Goal: Transaction & Acquisition: Purchase product/service

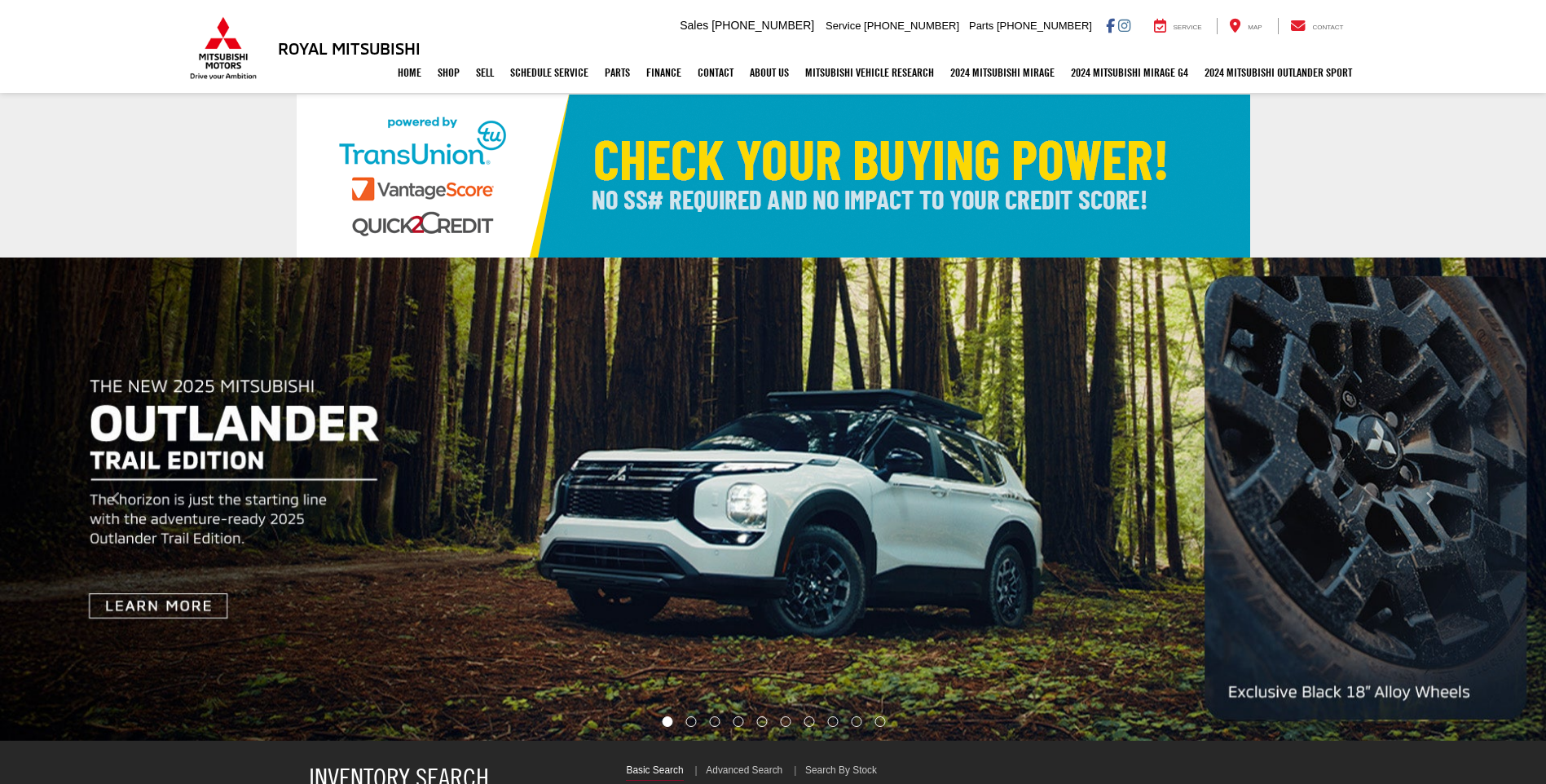
select select "Mitsubishi"
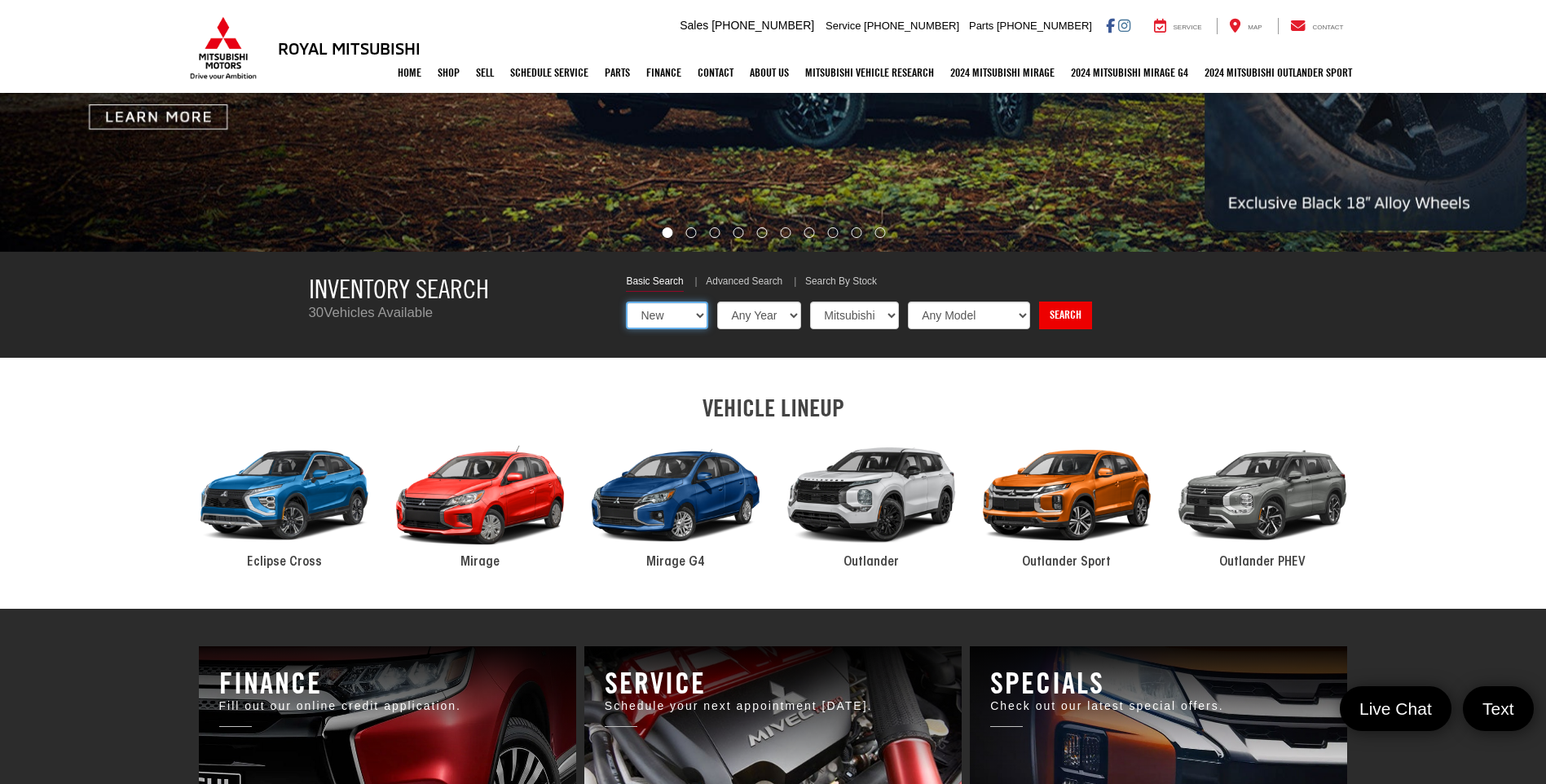
click at [681, 309] on select "New Used Certified" at bounding box center [667, 315] width 83 height 28
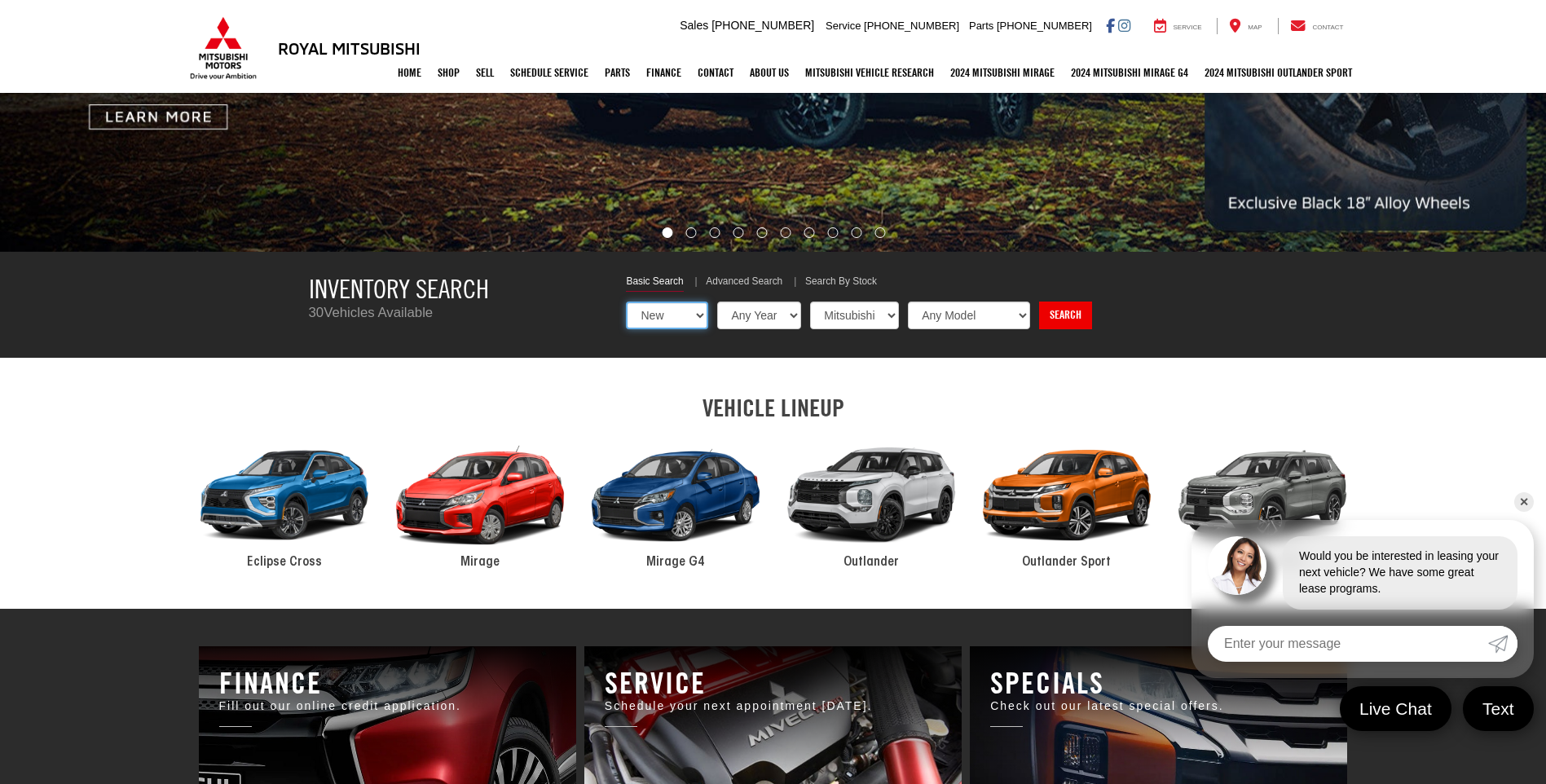
select select "Type:U"
click at [626, 302] on select "New Used Certified" at bounding box center [667, 315] width 83 height 28
select select "Choose Year from the dropdown"
select select "Choose Make from the dropdown"
select select "Choose Model from the dropdown"
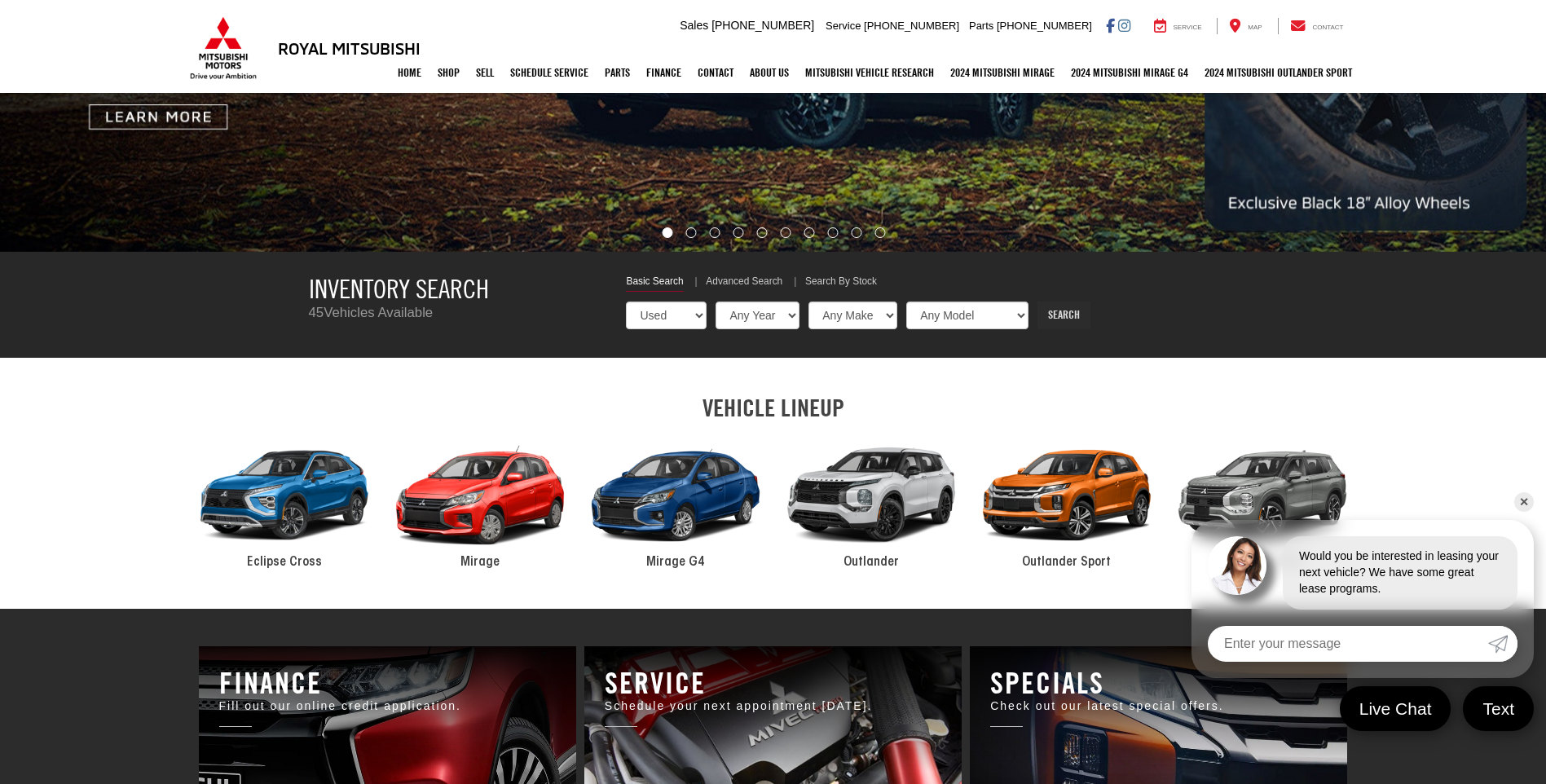
click at [1058, 314] on link "Search" at bounding box center [1064, 315] width 53 height 28
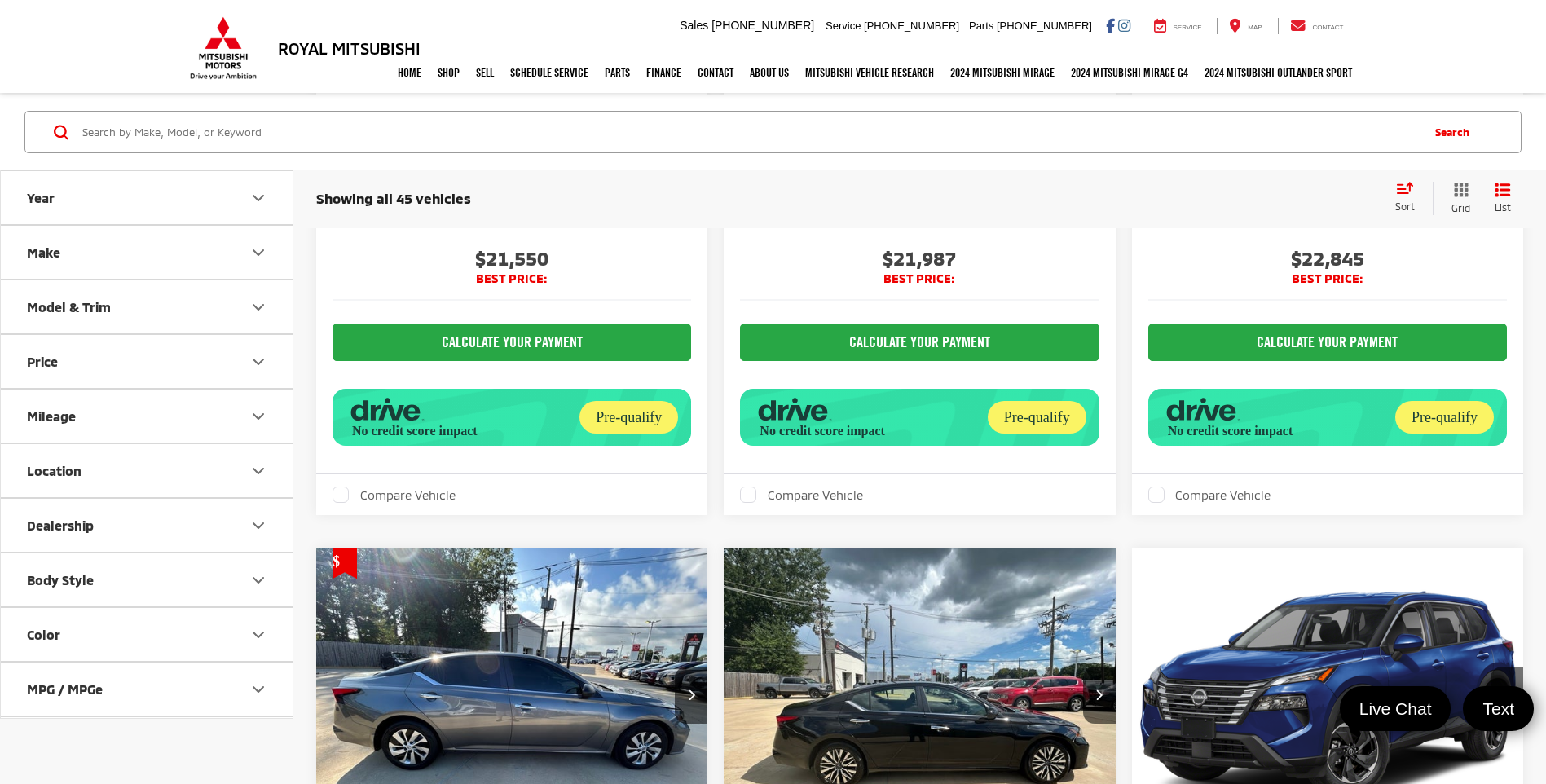
scroll to position [5378, 0]
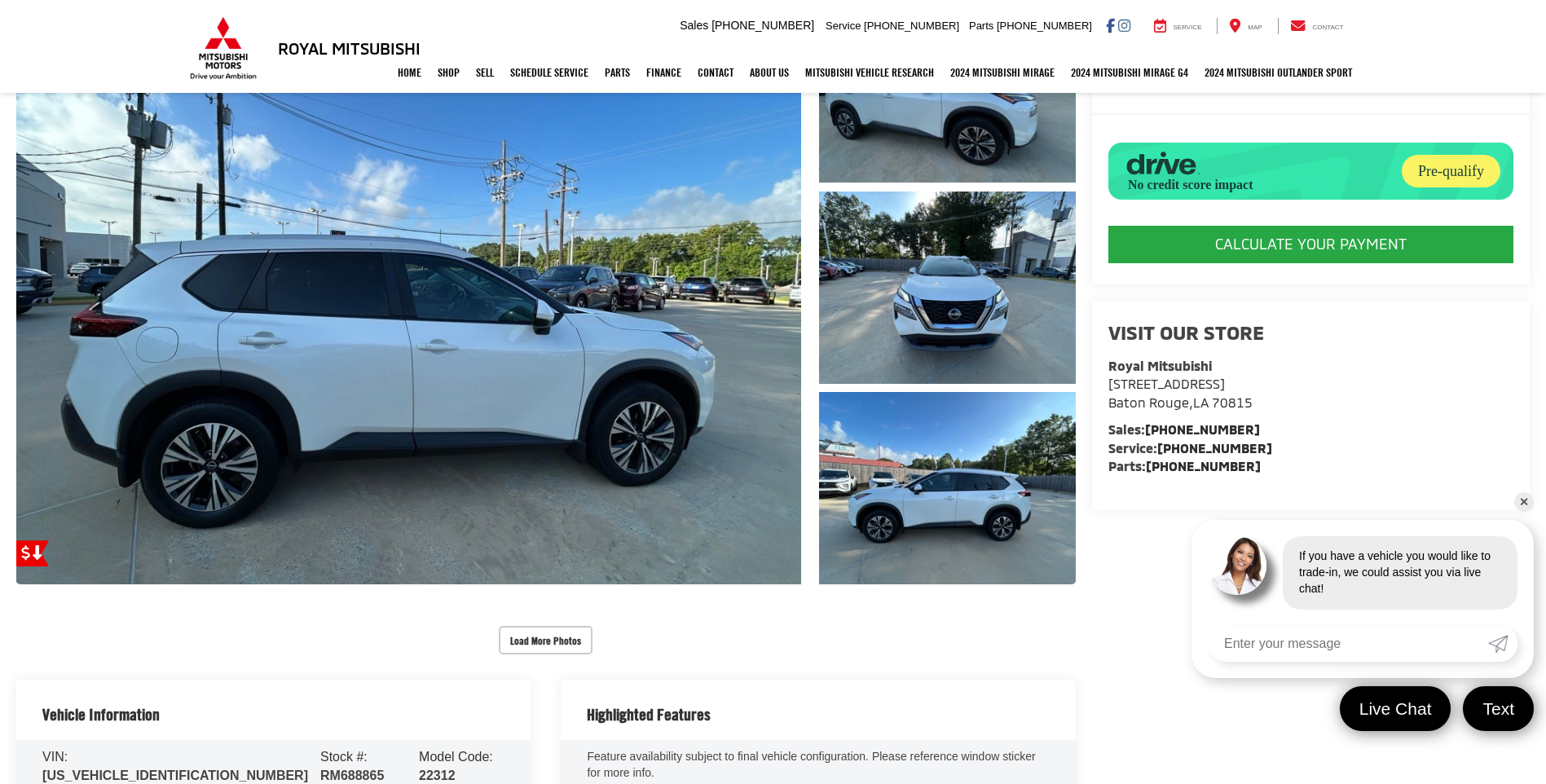
scroll to position [244, 0]
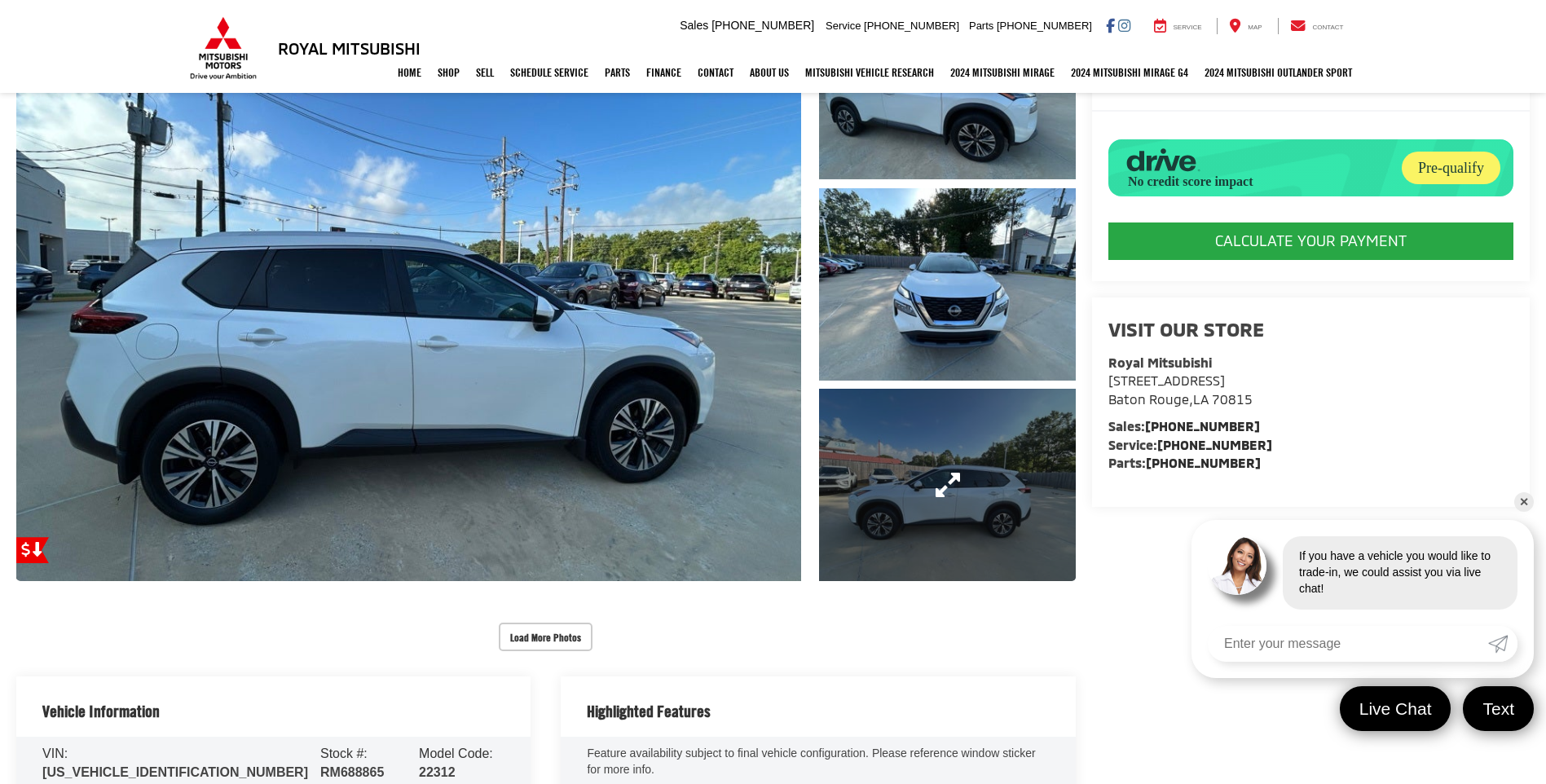
click at [908, 463] on link "Expand Photo 3" at bounding box center [947, 485] width 256 height 193
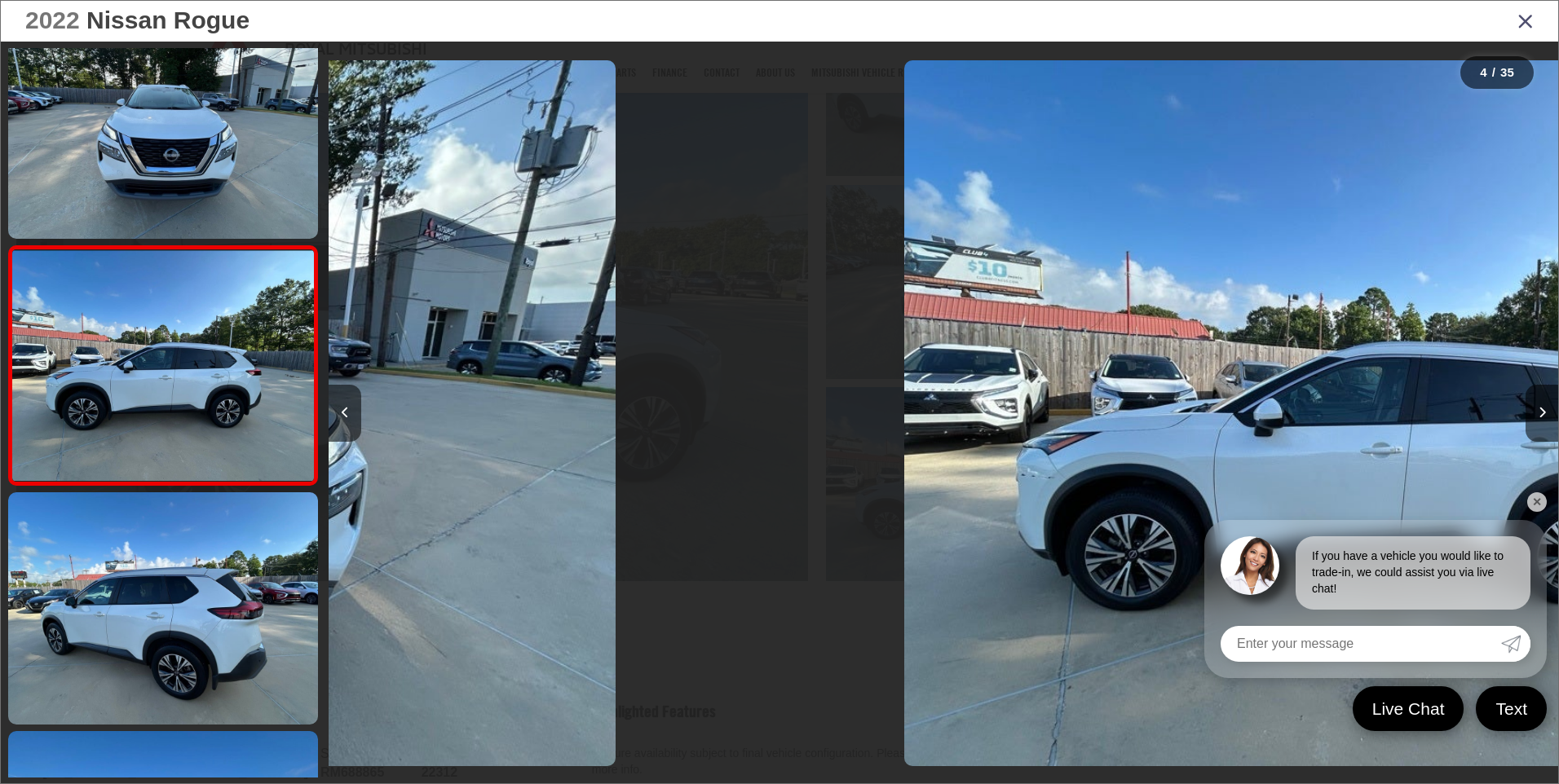
scroll to position [0, 3688]
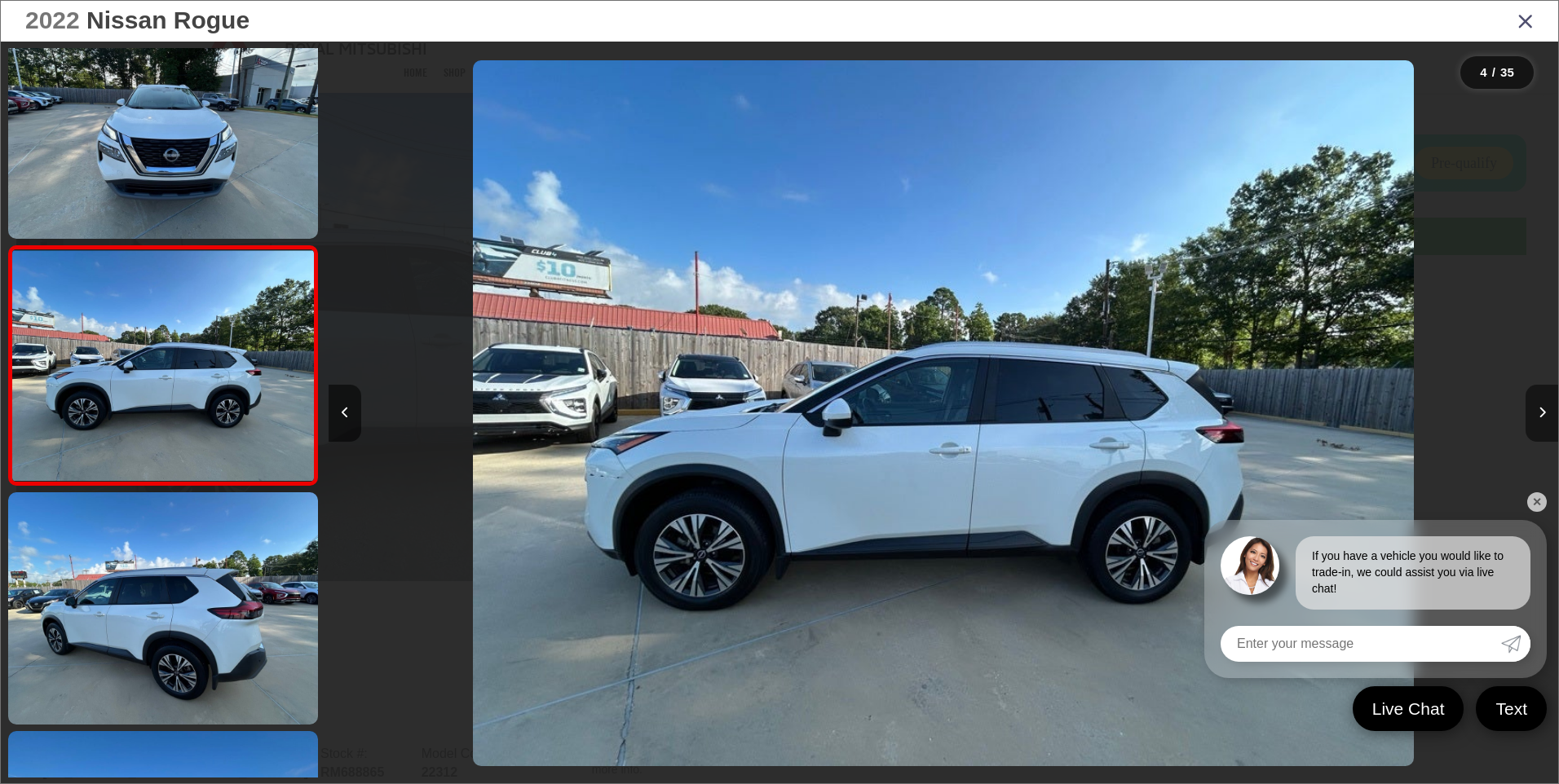
click at [1546, 421] on button "Next image" at bounding box center [1541, 413] width 33 height 57
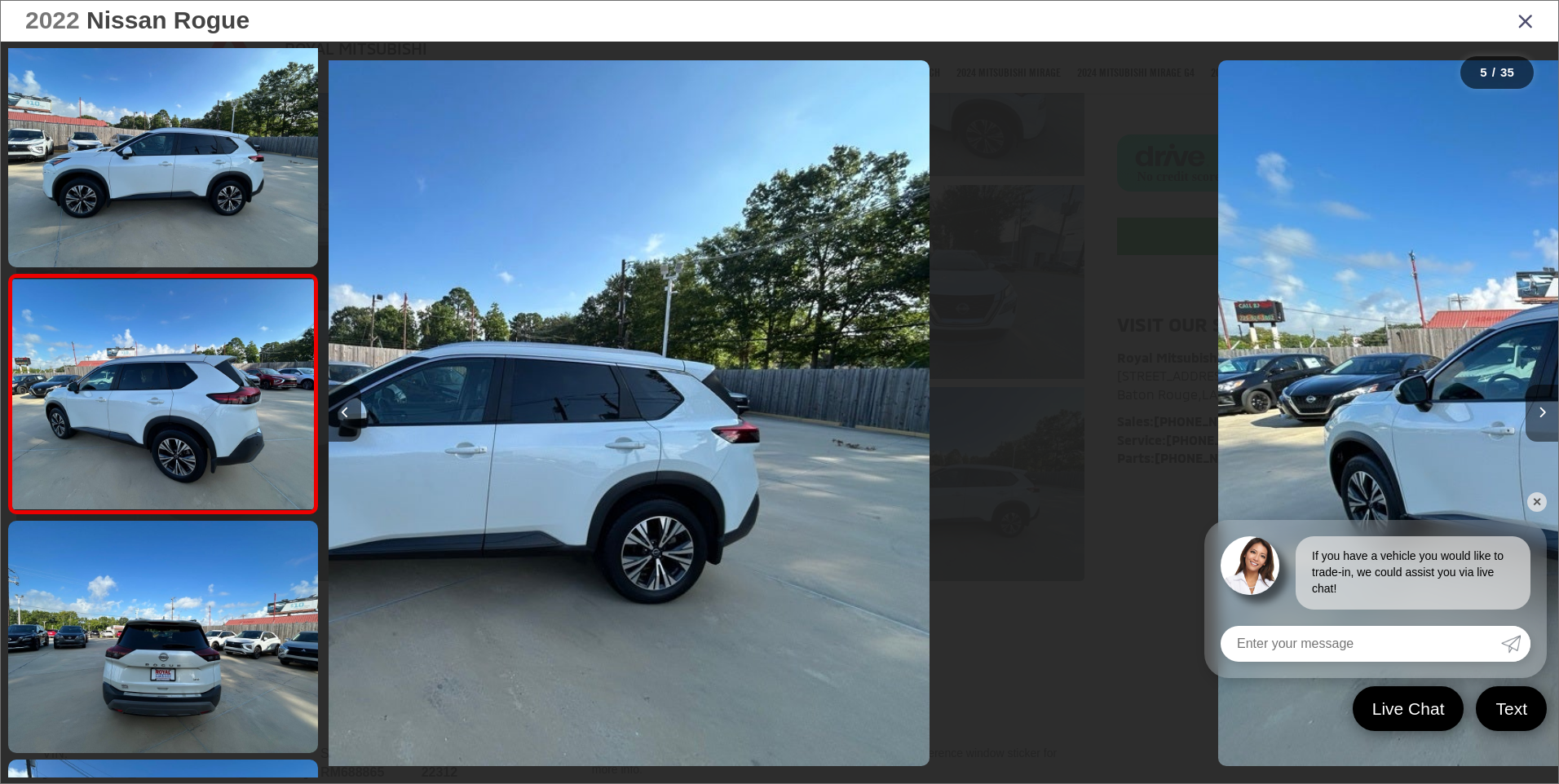
scroll to position [758, 0]
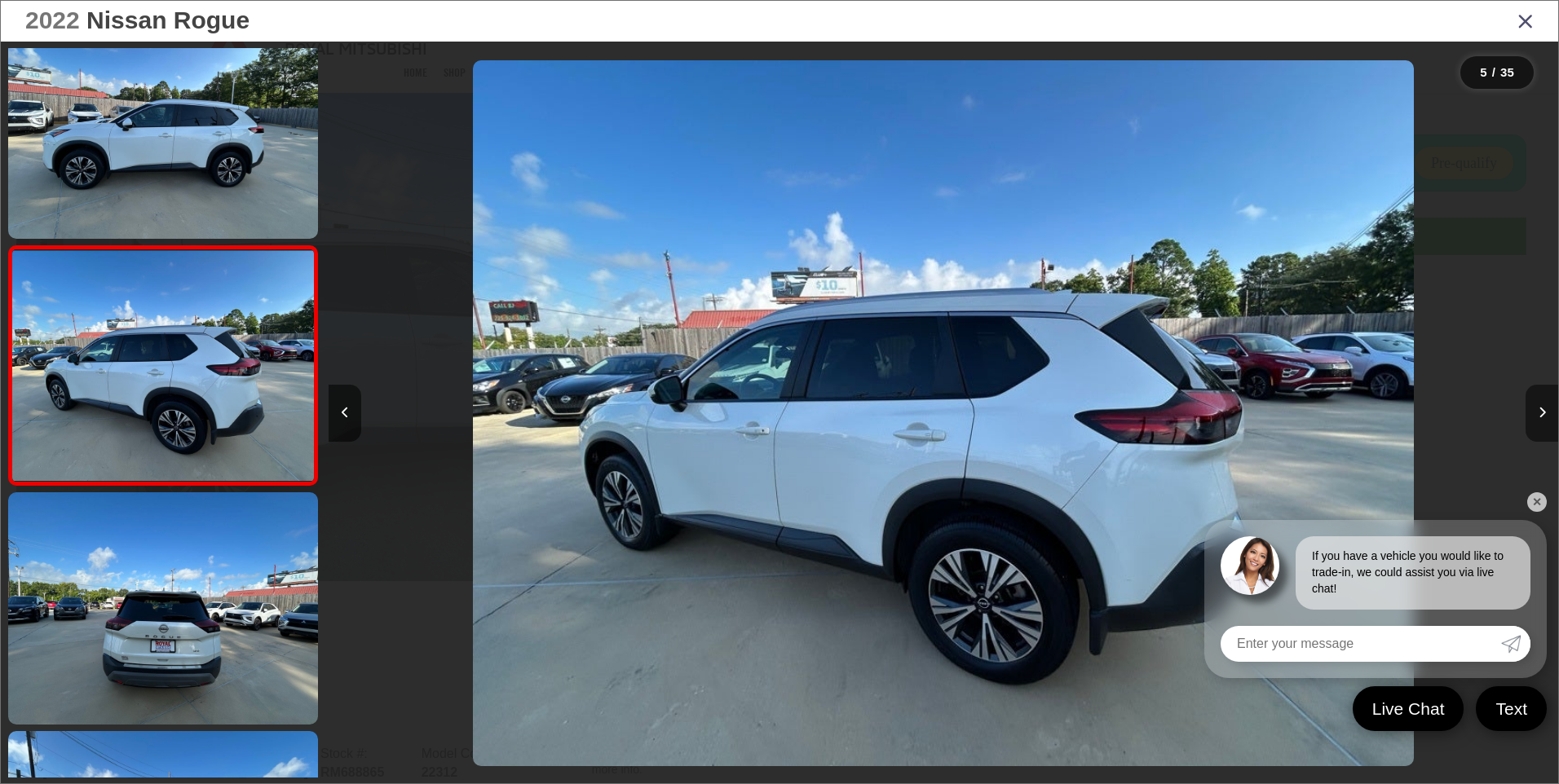
click at [1546, 421] on button "Next image" at bounding box center [1541, 413] width 33 height 57
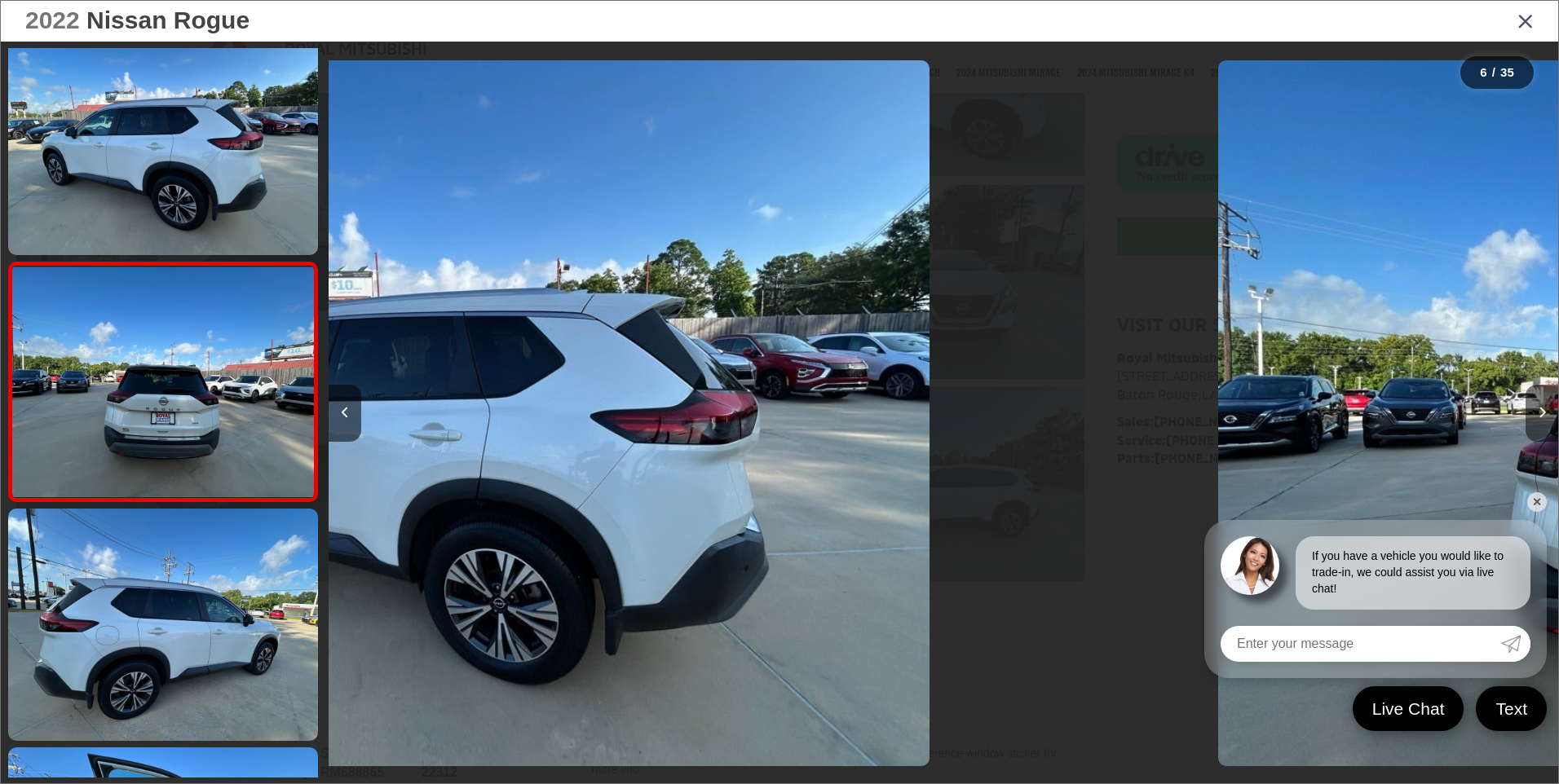
scroll to position [997, 0]
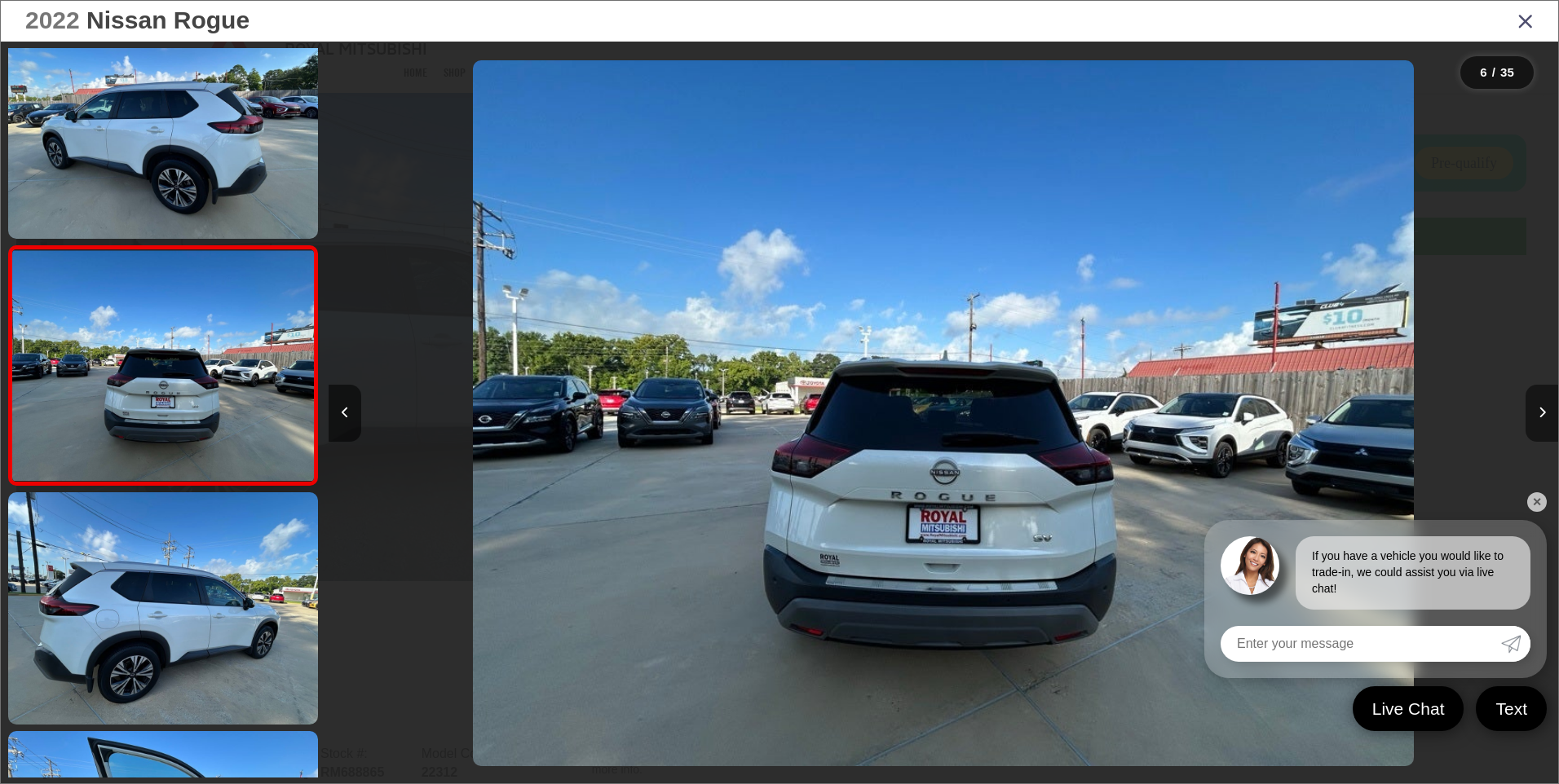
click at [1546, 421] on button "Next image" at bounding box center [1541, 413] width 33 height 57
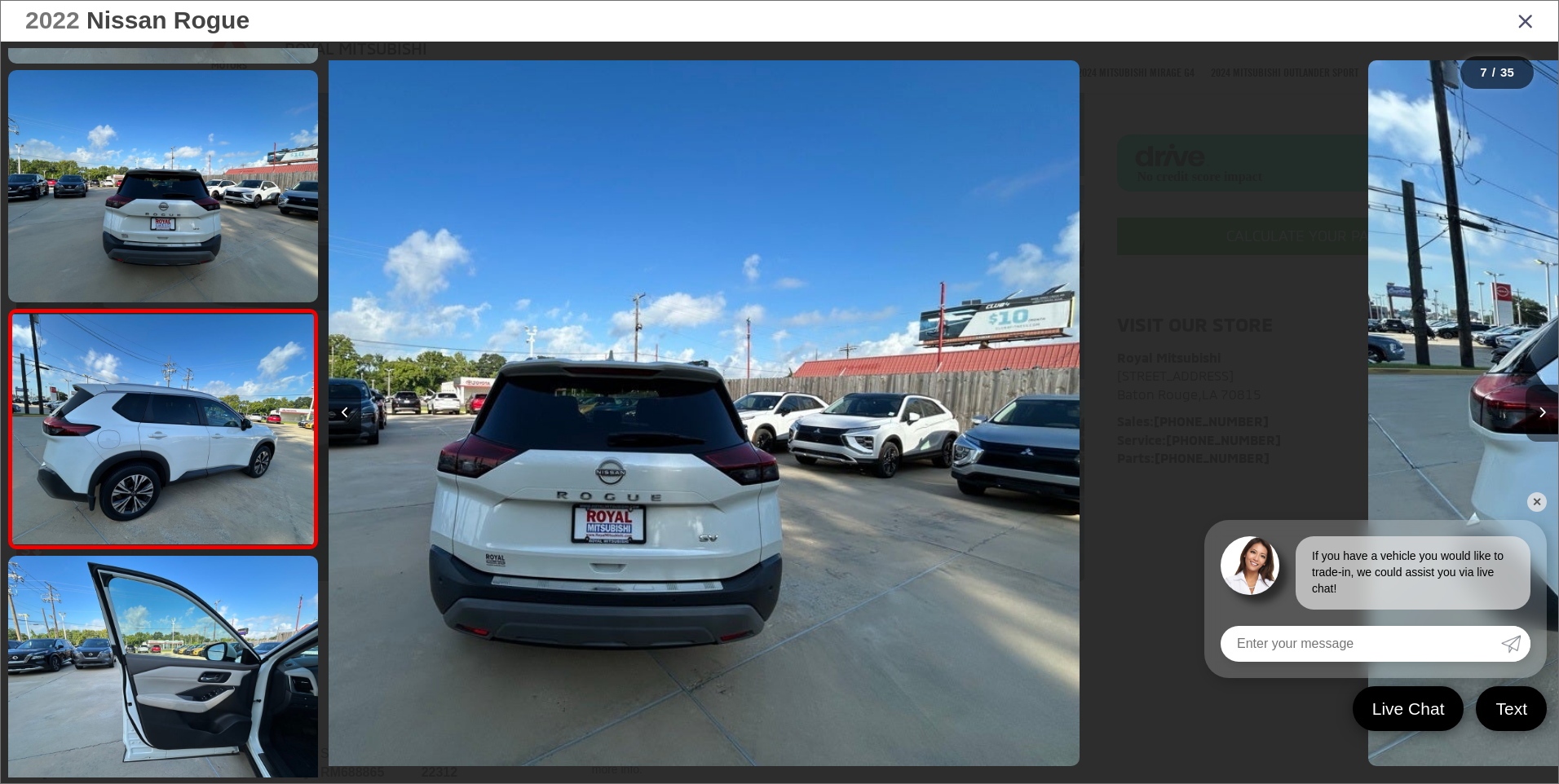
scroll to position [1236, 0]
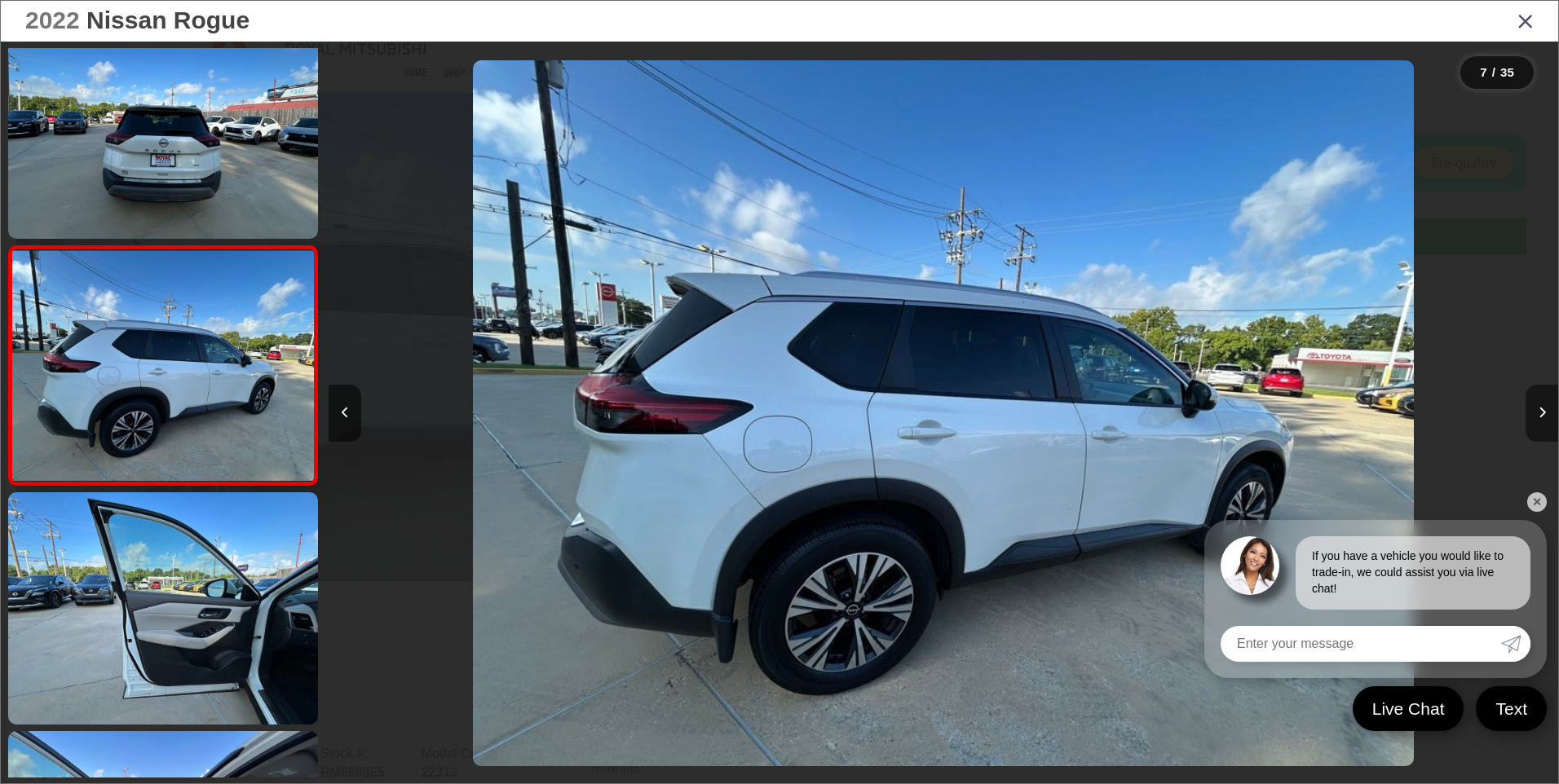
click at [1546, 421] on button "Next image" at bounding box center [1541, 413] width 33 height 57
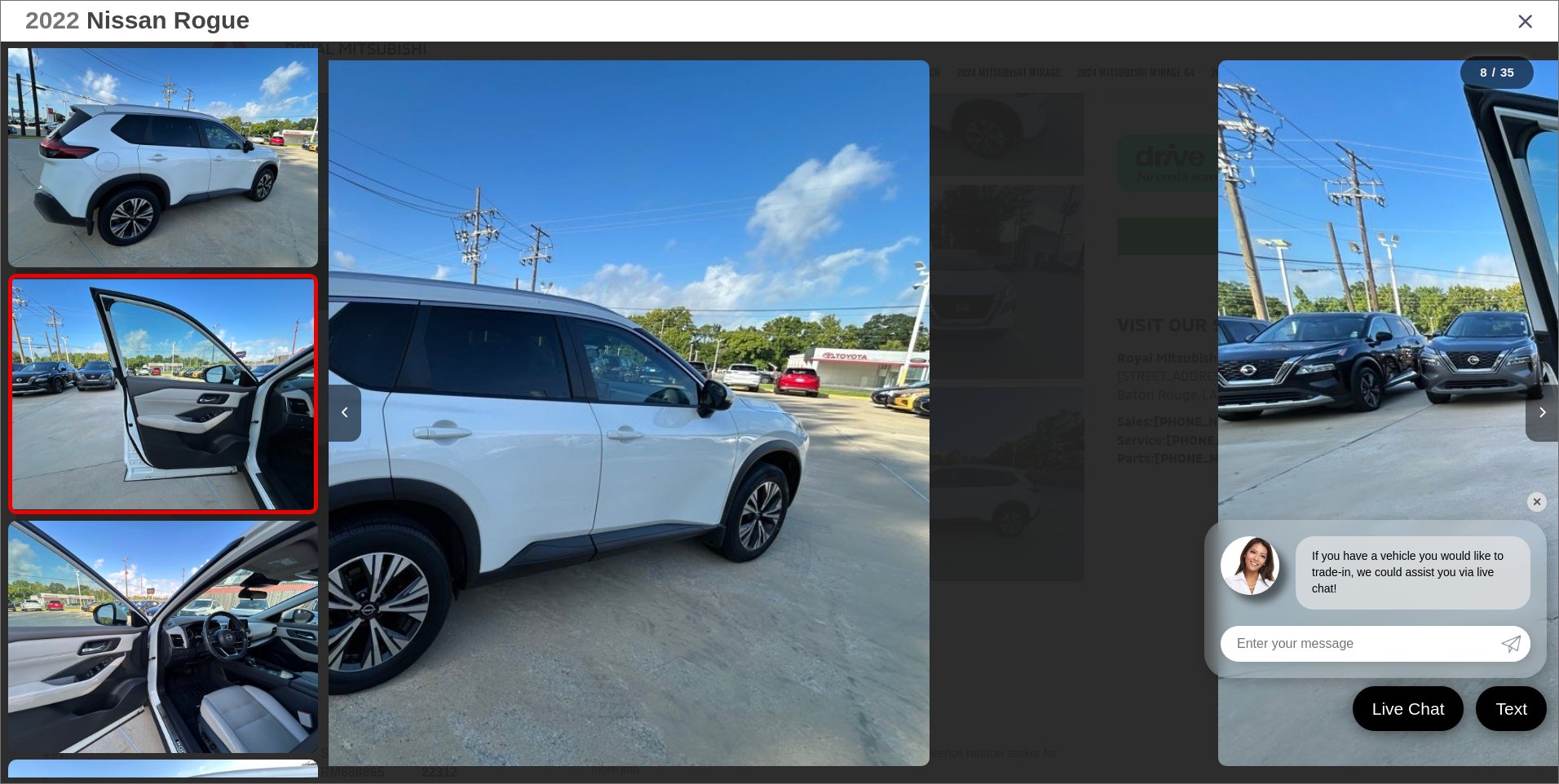
scroll to position [1475, 0]
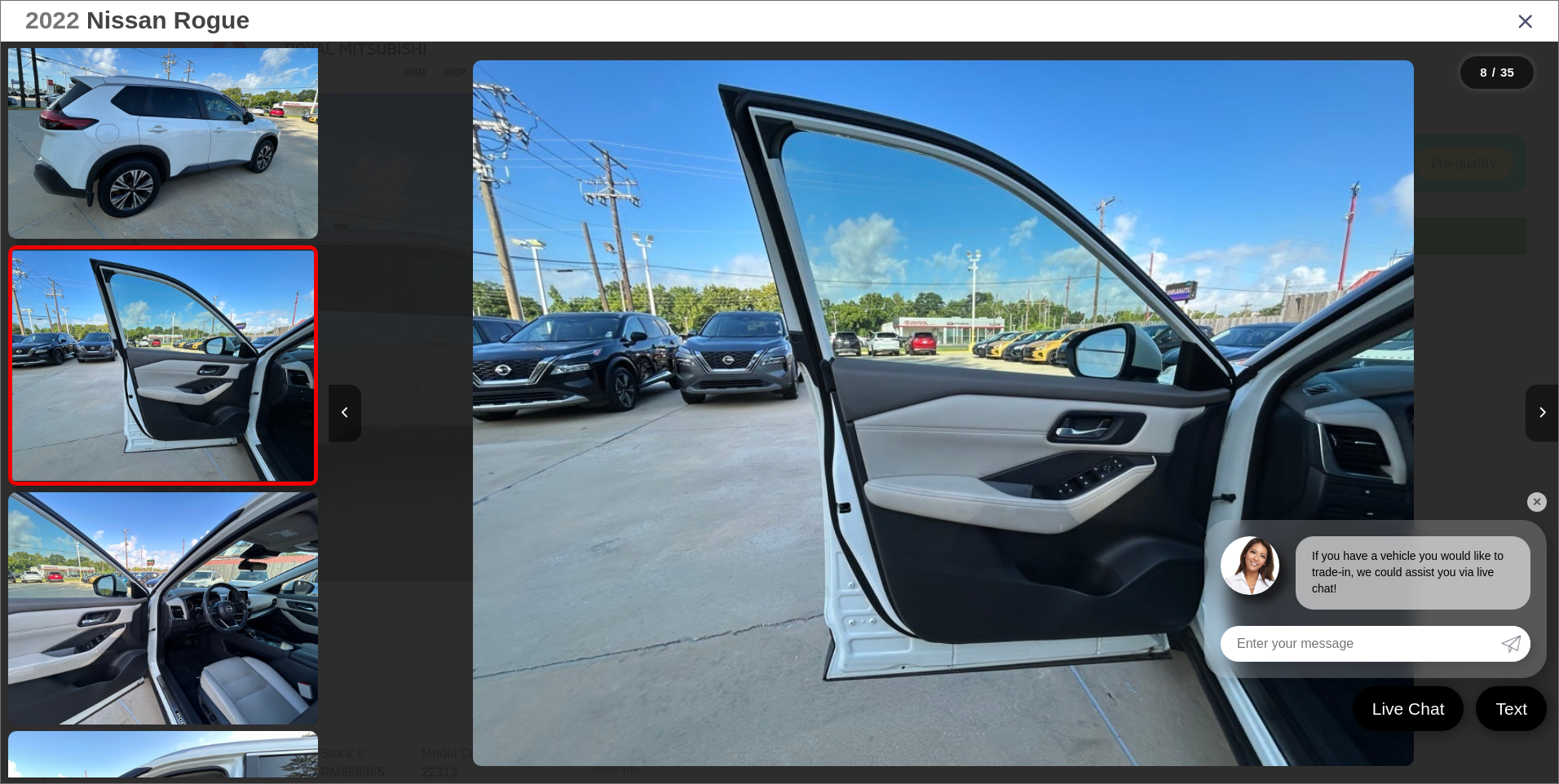
click at [1546, 421] on button "Next image" at bounding box center [1541, 413] width 33 height 57
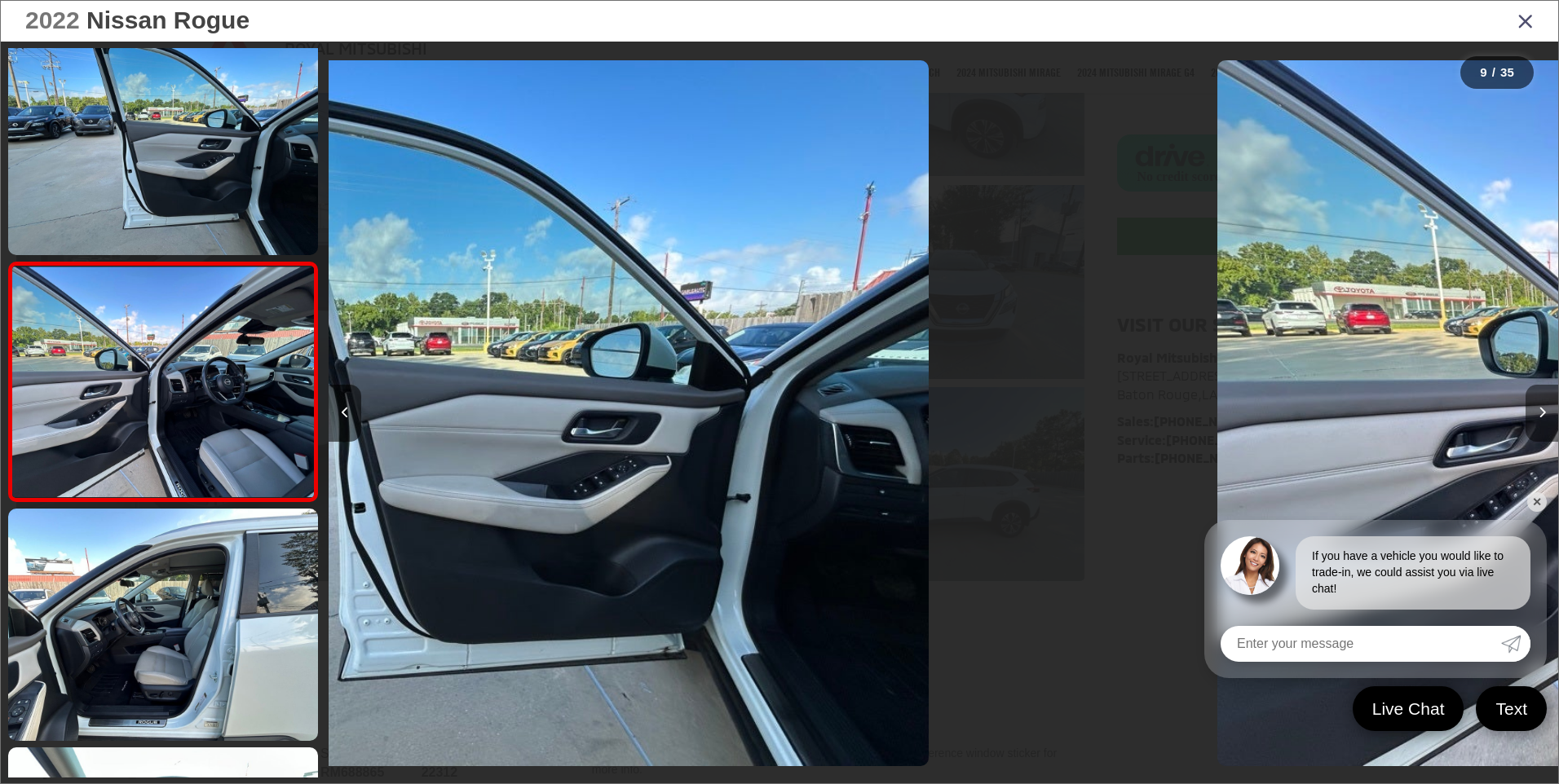
scroll to position [1714, 0]
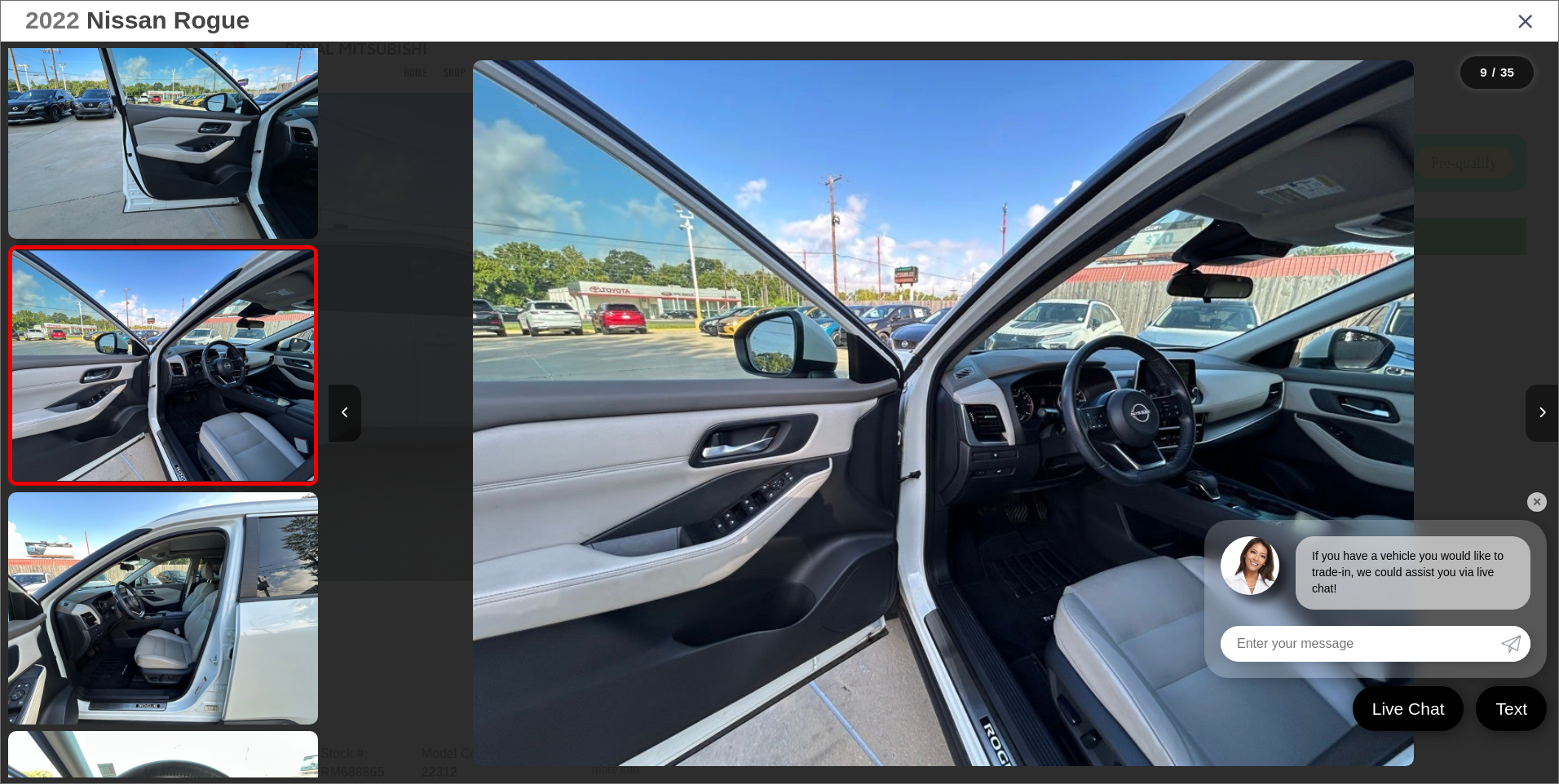
click at [1546, 421] on button "Next image" at bounding box center [1541, 413] width 33 height 57
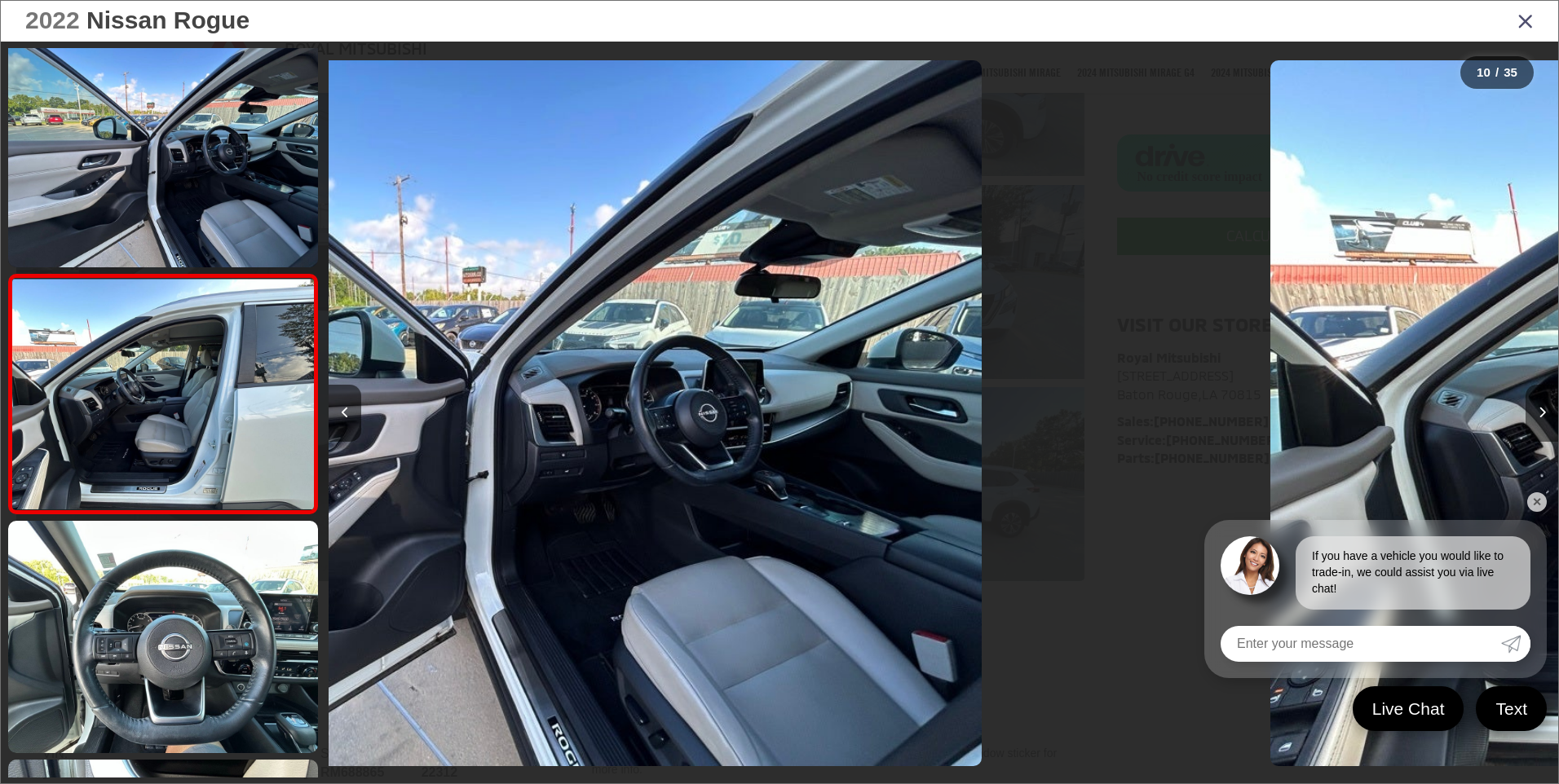
scroll to position [1952, 0]
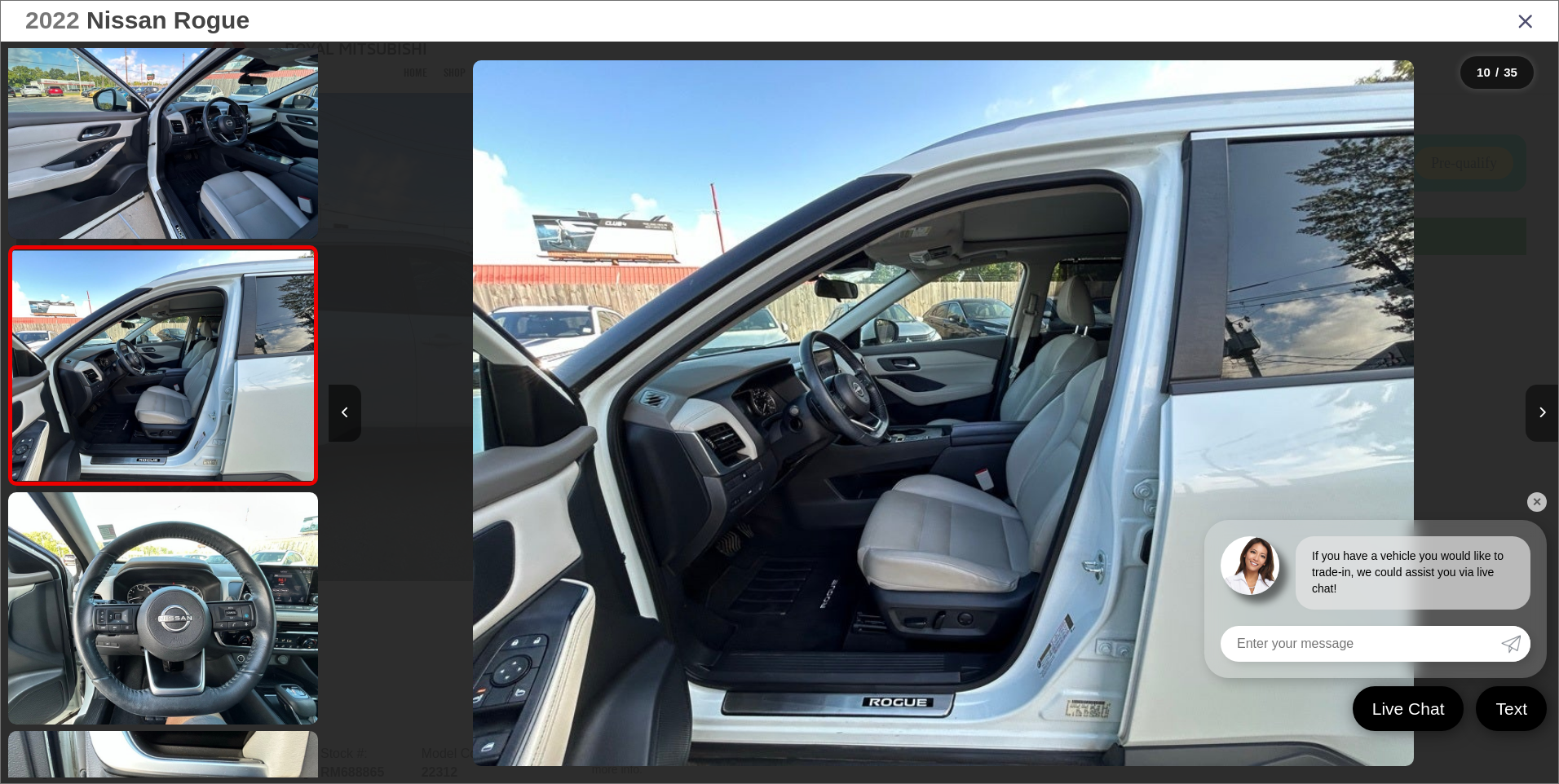
click at [1546, 421] on button "Next image" at bounding box center [1541, 413] width 33 height 57
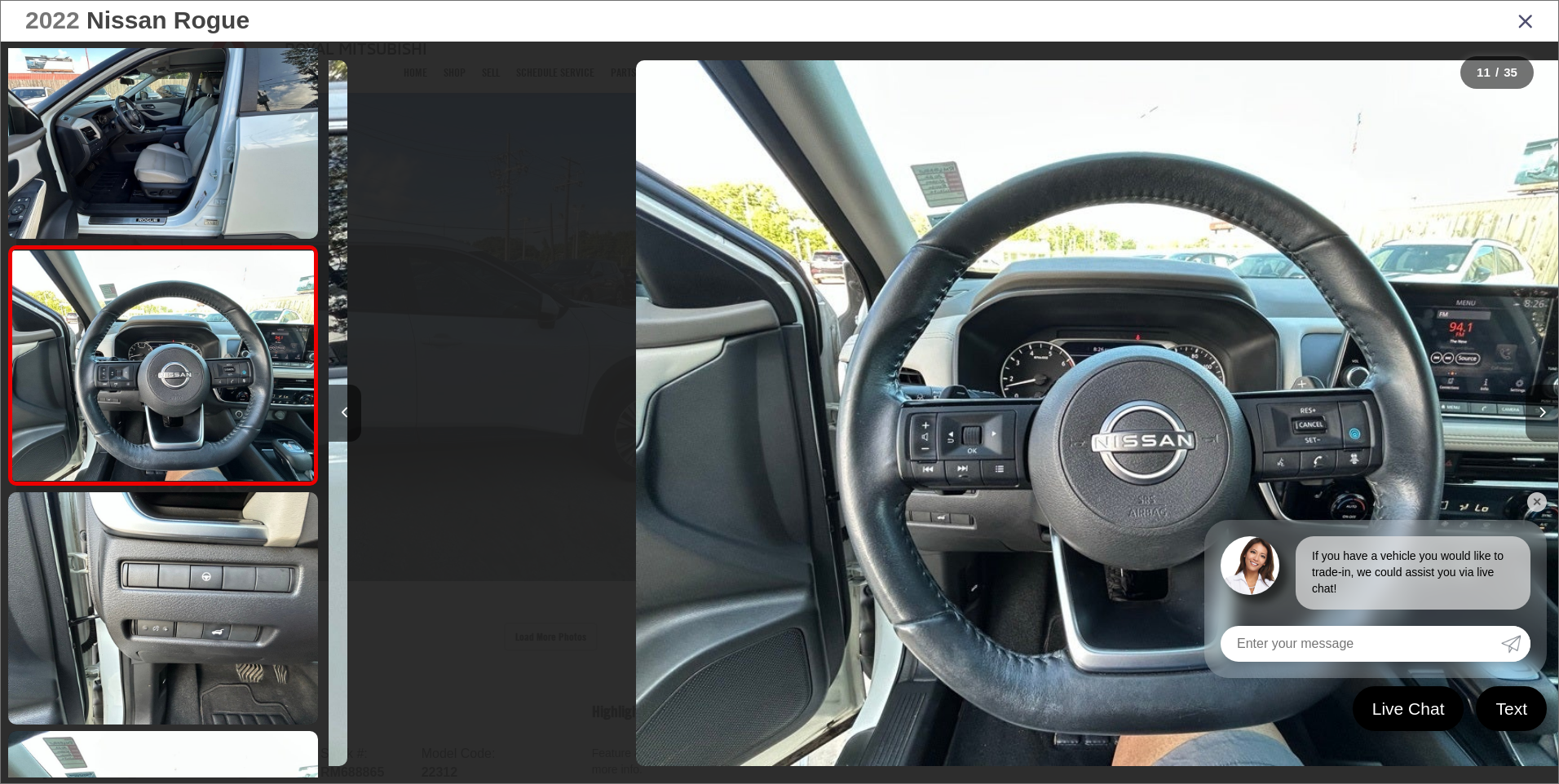
scroll to position [0, 12294]
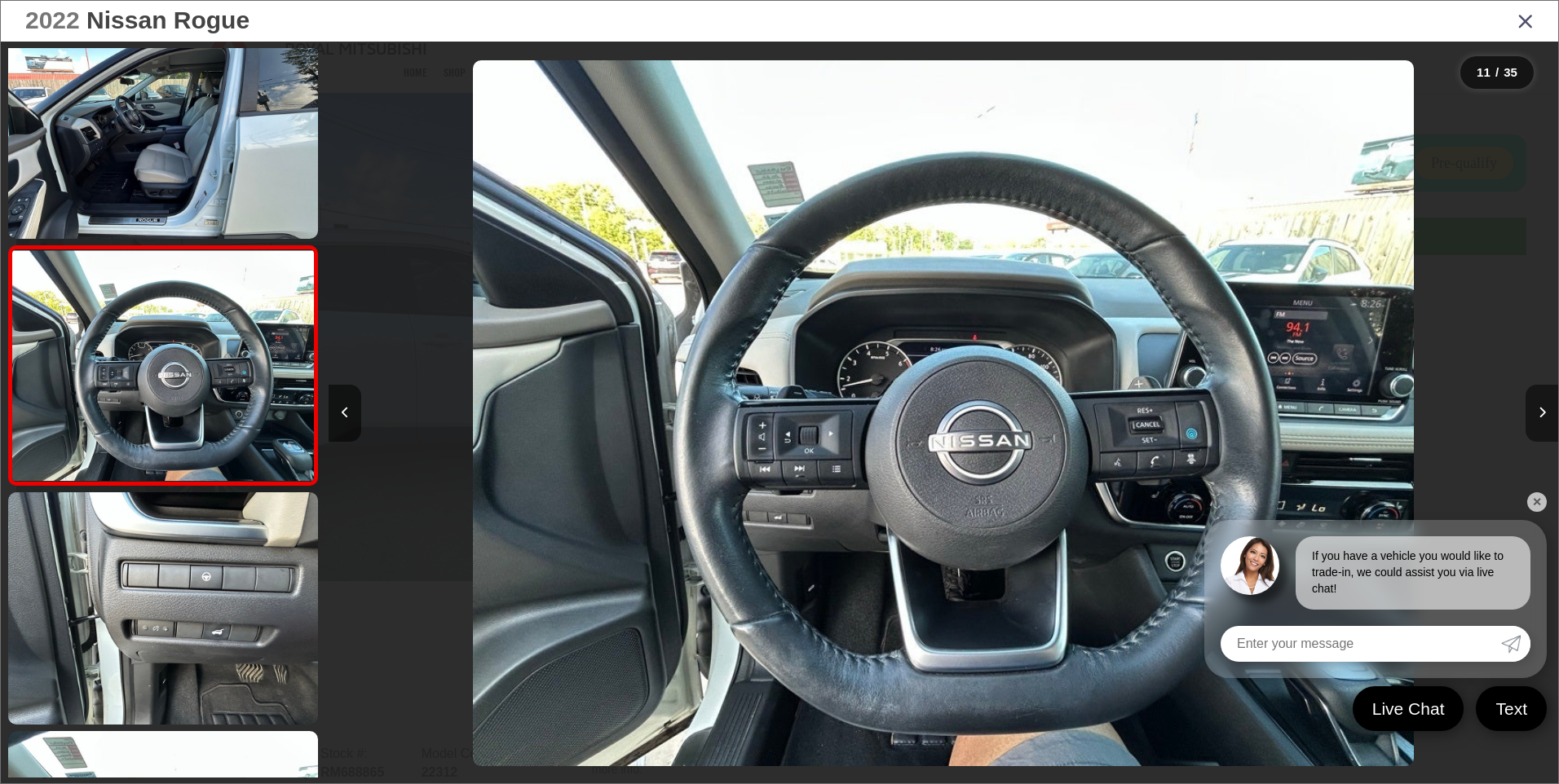
click at [1546, 421] on button "Next image" at bounding box center [1541, 413] width 33 height 57
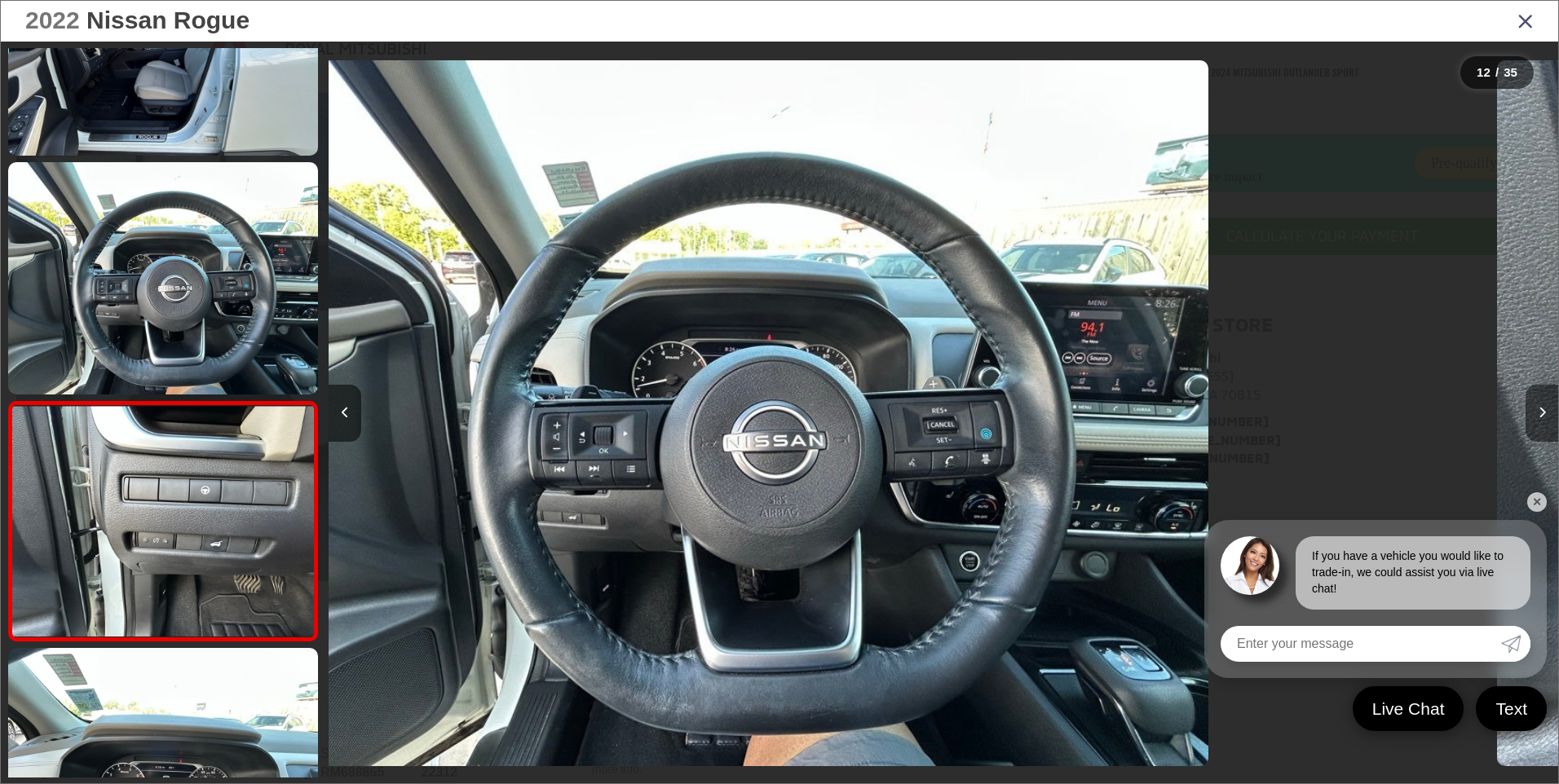
scroll to position [0, 0]
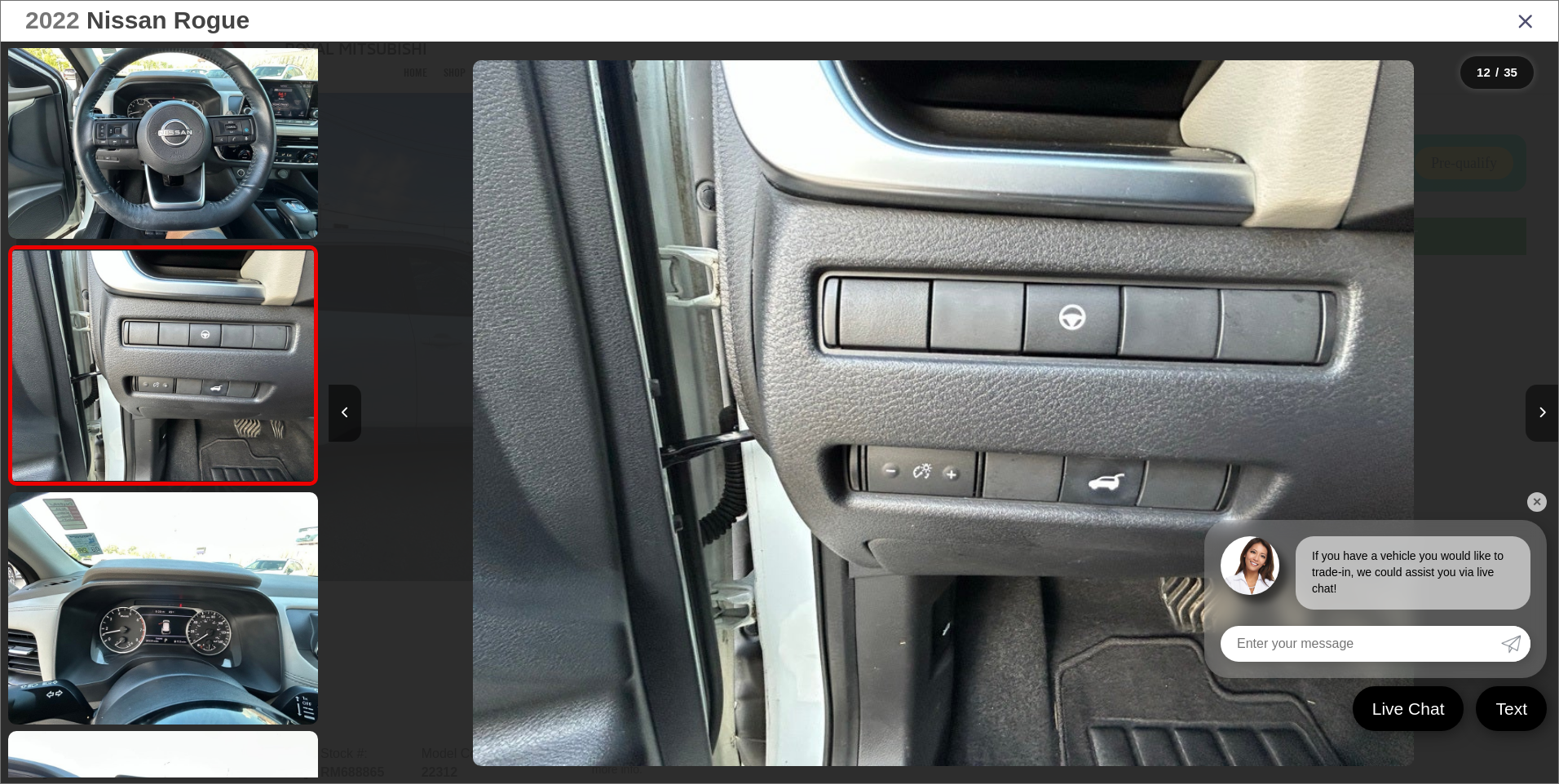
click at [1546, 421] on button "Next image" at bounding box center [1541, 413] width 33 height 57
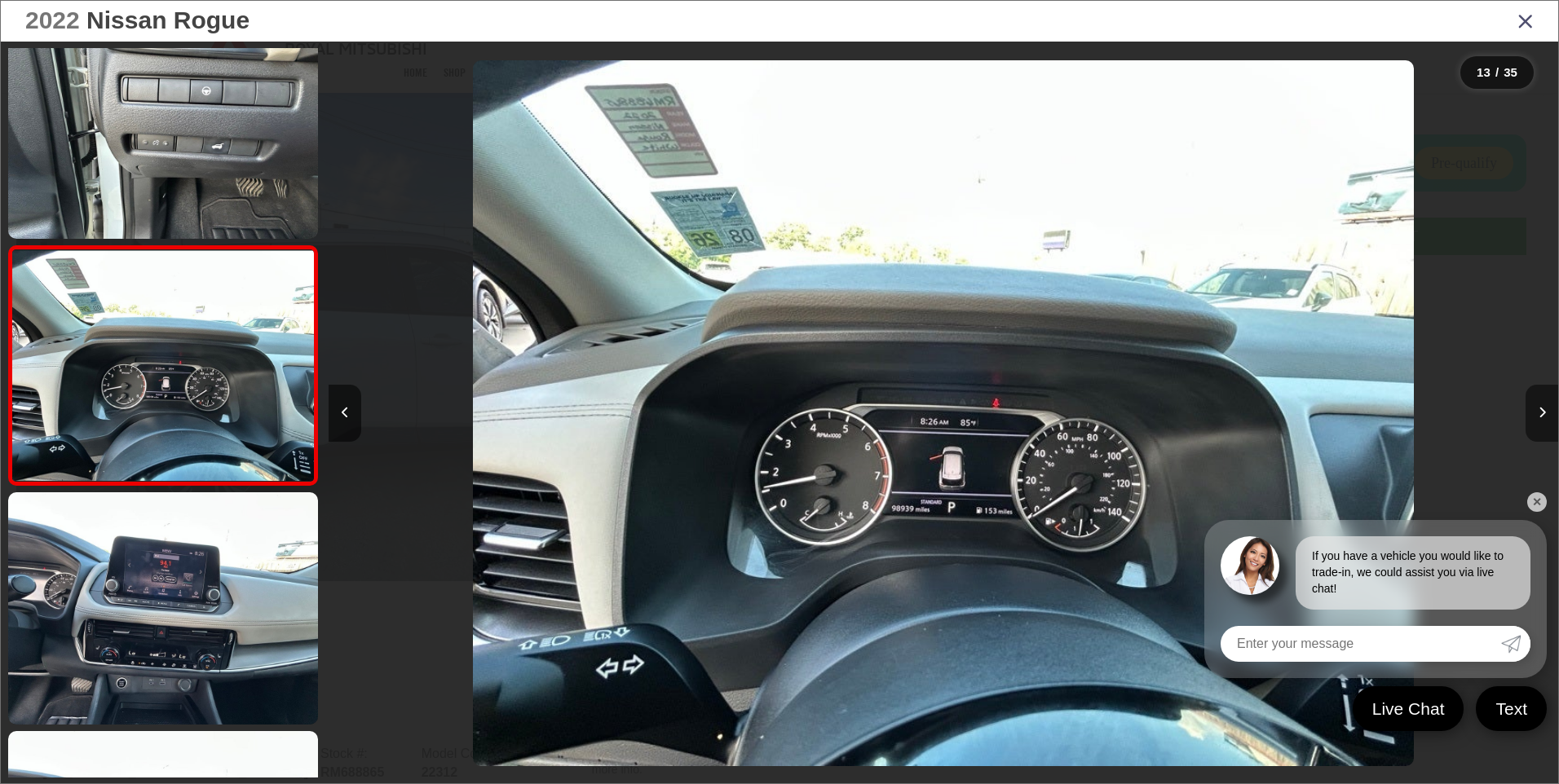
click at [1546, 421] on button "Next image" at bounding box center [1541, 413] width 33 height 57
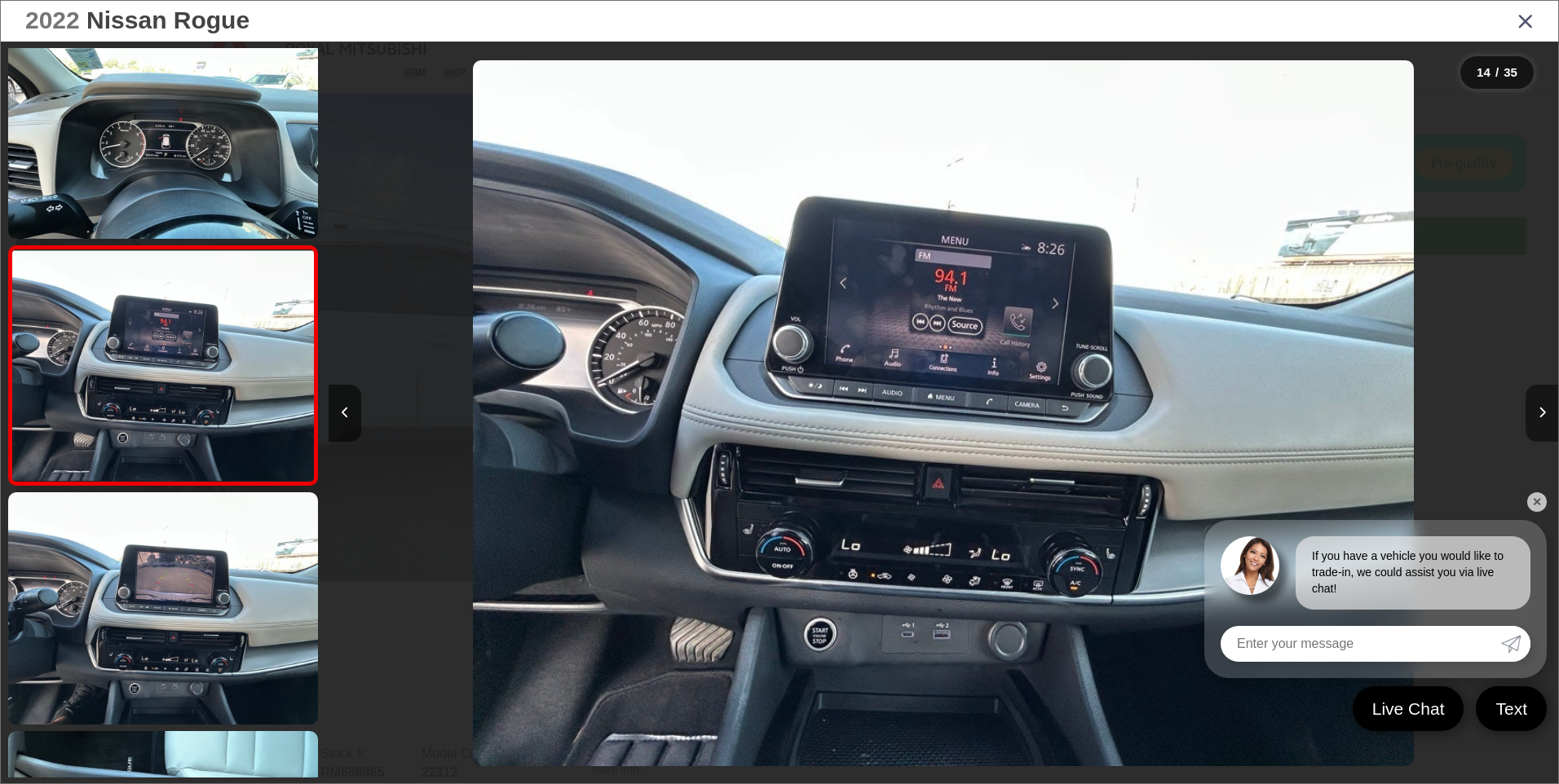
click at [1546, 421] on button "Next image" at bounding box center [1541, 413] width 33 height 57
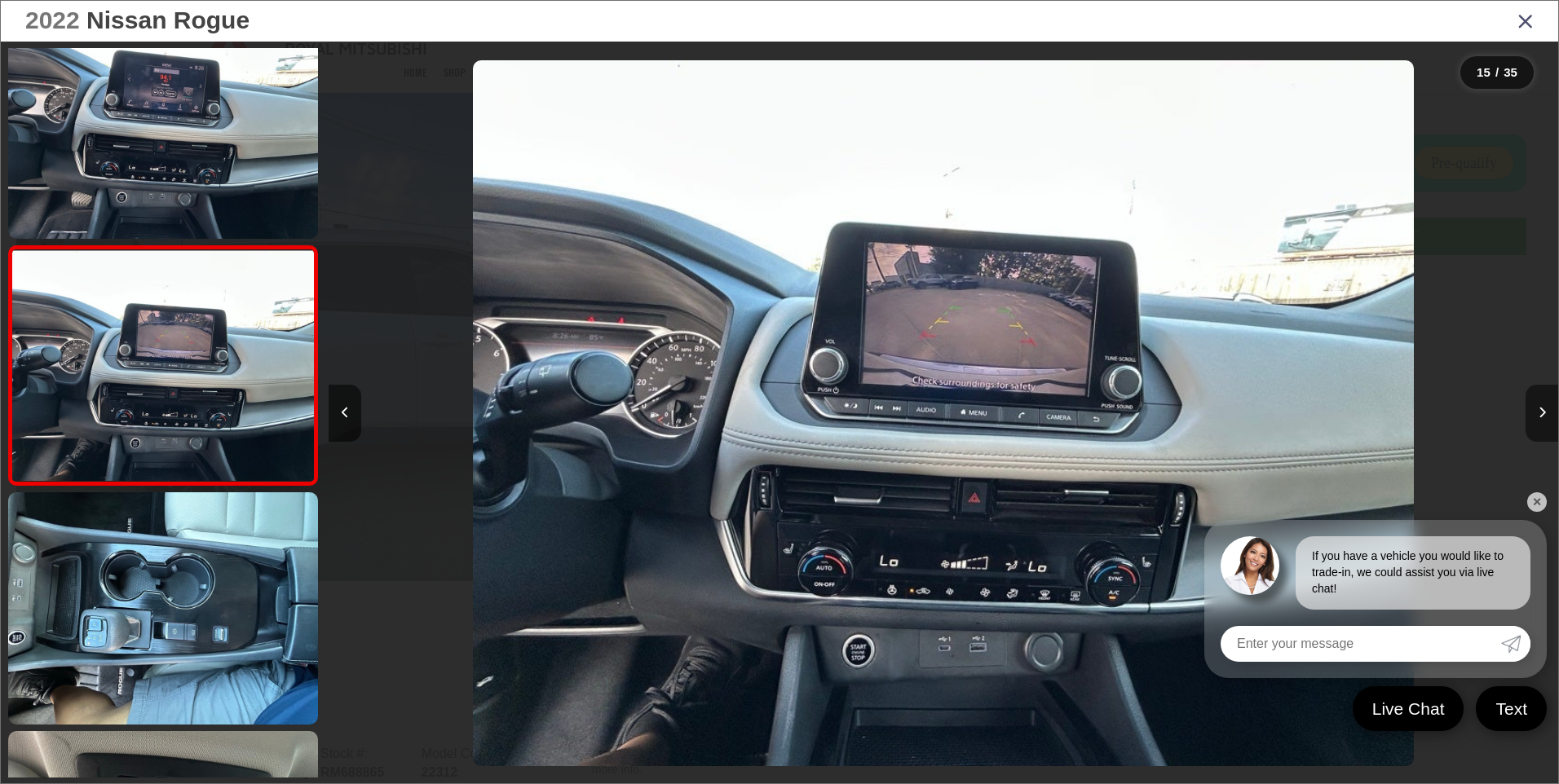
click at [1546, 421] on button "Next image" at bounding box center [1541, 413] width 33 height 57
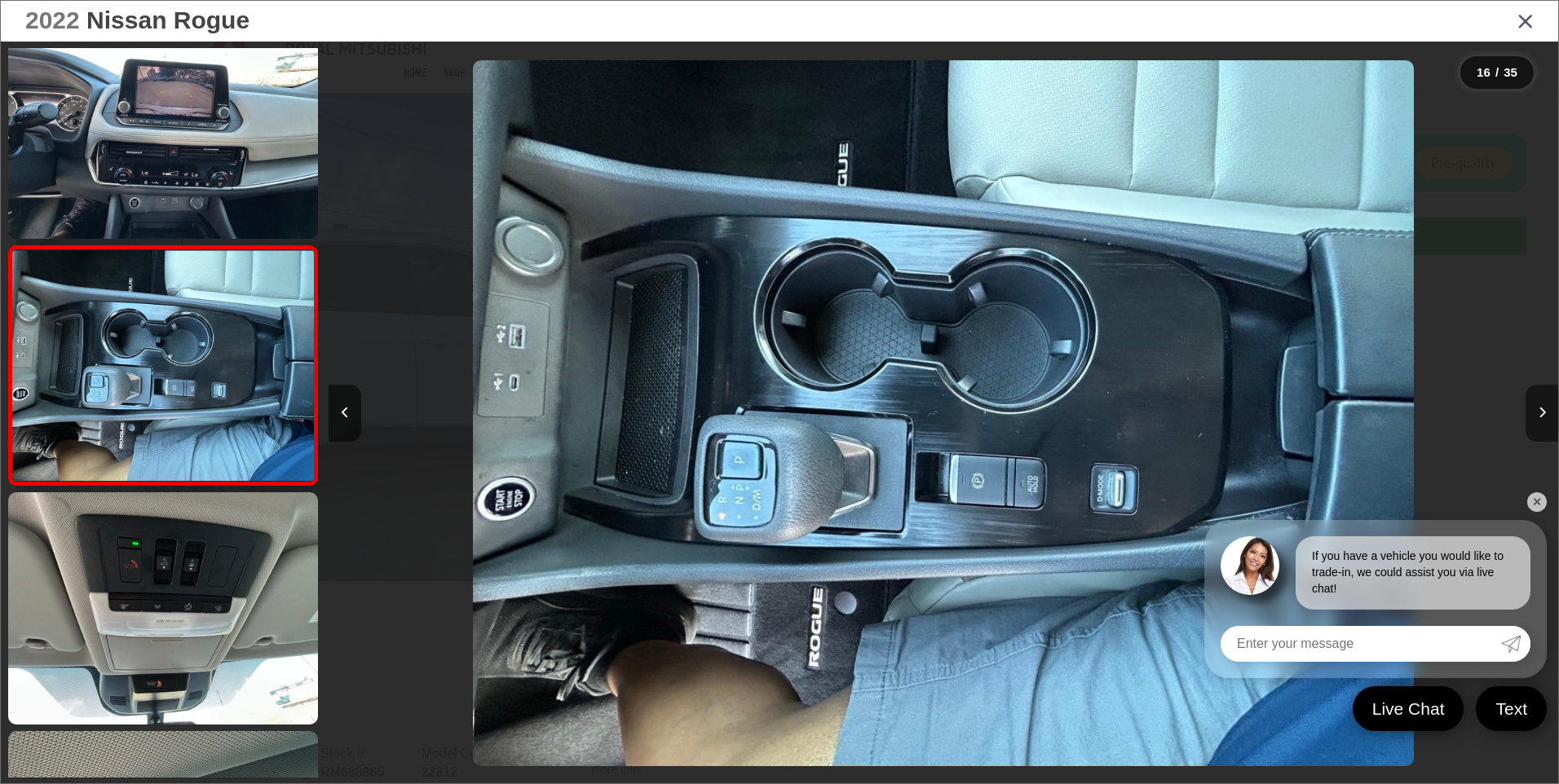
click at [1546, 421] on button "Next image" at bounding box center [1541, 413] width 33 height 57
